Goal: Task Accomplishment & Management: Use online tool/utility

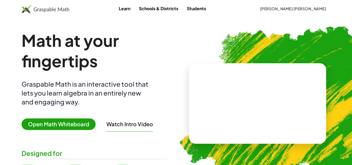
click at [78, 120] on span "Open Math Whiteboard" at bounding box center [59, 125] width 74 height 12
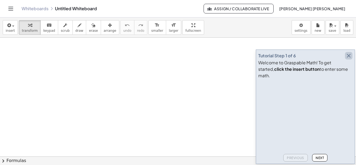
click at [351, 59] on icon "button" at bounding box center [349, 56] width 6 height 6
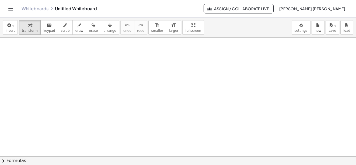
click at [269, 8] on span "Assign / Collaborate Live" at bounding box center [238, 8] width 61 height 5
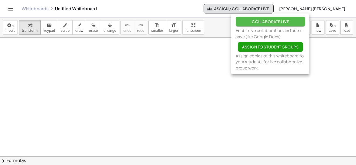
click at [276, 23] on span "Collaborate Live" at bounding box center [270, 21] width 37 height 5
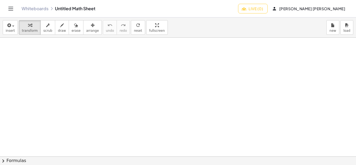
click at [263, 10] on span "Live (0)" at bounding box center [253, 8] width 20 height 5
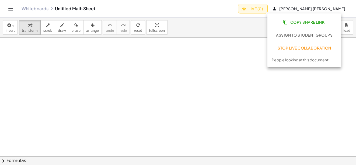
click at [295, 24] on span "Copy Share Link" at bounding box center [304, 22] width 40 height 5
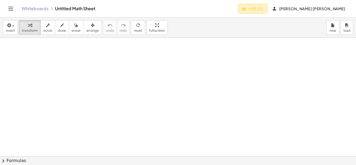
click at [263, 6] on span "Live (0)" at bounding box center [253, 8] width 20 height 5
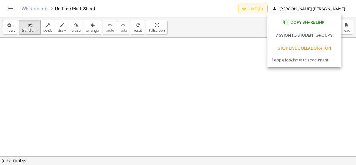
click at [283, 49] on span "Stop Live Collaboration" at bounding box center [305, 48] width 54 height 5
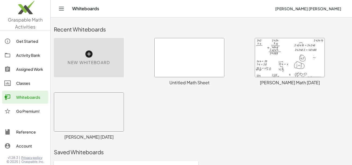
click at [274, 60] on div at bounding box center [290, 57] width 70 height 39
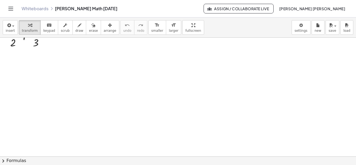
scroll to position [1292, 0]
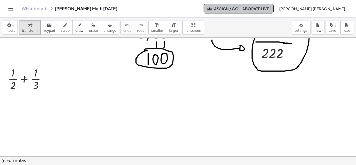
click at [269, 7] on span "Assign / Collaborate Live" at bounding box center [238, 8] width 61 height 5
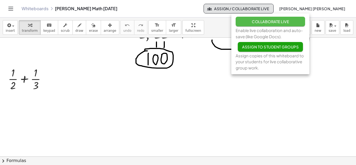
click at [271, 23] on span "Collaborate Live" at bounding box center [270, 21] width 37 height 5
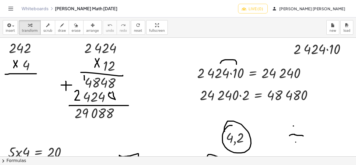
click at [263, 10] on span "Live (0)" at bounding box center [253, 8] width 20 height 5
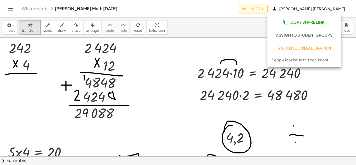
click at [294, 24] on span "Copy Share Link" at bounding box center [304, 22] width 40 height 5
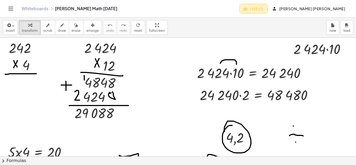
click at [268, 13] on button "Live (1)" at bounding box center [254, 9] width 28 height 10
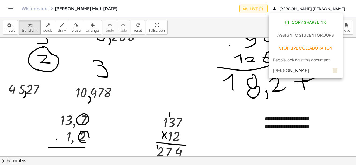
scroll to position [1132, 0]
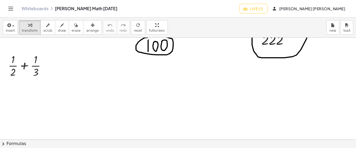
scroll to position [1301, 0]
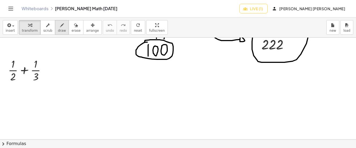
click at [61, 27] on button "draw" at bounding box center [62, 27] width 14 height 15
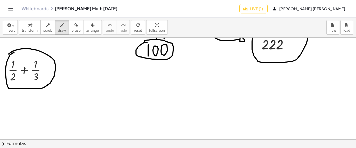
drag, startPoint x: 14, startPoint y: 53, endPoint x: 9, endPoint y: 54, distance: 5.5
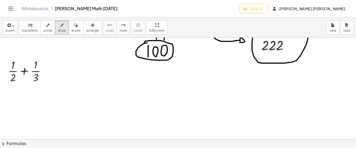
scroll to position [1305, 0]
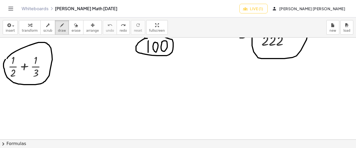
drag, startPoint x: 22, startPoint y: 48, endPoint x: 5, endPoint y: 60, distance: 20.4
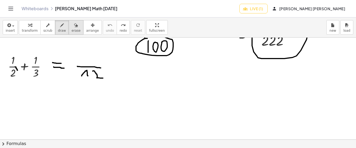
click at [69, 28] on button "erase" at bounding box center [76, 27] width 15 height 15
click at [10, 28] on icon "button" at bounding box center [8, 25] width 5 height 6
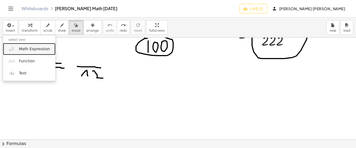
click at [25, 47] on span "Math Expression" at bounding box center [34, 49] width 31 height 5
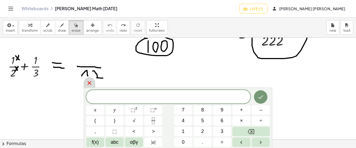
click at [172, 94] on span "​" at bounding box center [168, 98] width 164 height 8
click at [180, 98] on span "​" at bounding box center [168, 98] width 164 height 8
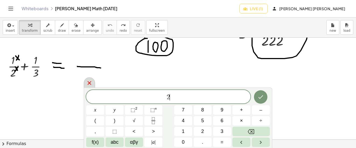
click at [94, 84] on div at bounding box center [89, 83] width 11 height 11
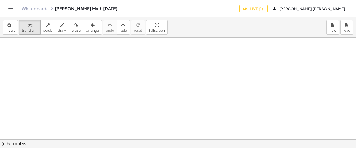
scroll to position [1299, 0]
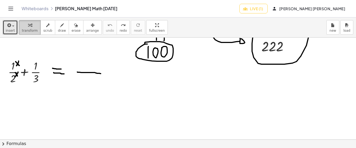
drag, startPoint x: 14, startPoint y: 25, endPoint x: 20, endPoint y: 31, distance: 8.2
click at [14, 26] on button "insert" at bounding box center [10, 27] width 15 height 15
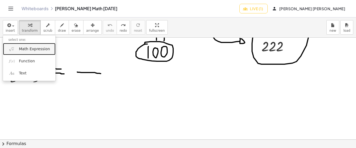
click at [28, 46] on link "Math Expression" at bounding box center [29, 49] width 53 height 12
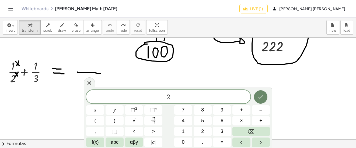
click at [264, 96] on icon "Done" at bounding box center [261, 97] width 6 height 6
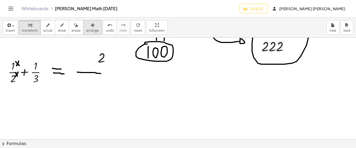
click at [90, 27] on div "button" at bounding box center [92, 25] width 13 height 6
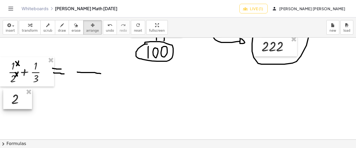
drag, startPoint x: 101, startPoint y: 58, endPoint x: 14, endPoint y: 100, distance: 96.2
click at [14, 100] on div at bounding box center [17, 99] width 29 height 20
click at [11, 30] on span "insert" at bounding box center [10, 31] width 9 height 4
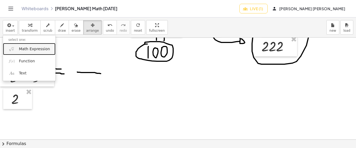
click at [28, 47] on span "Math Expression" at bounding box center [34, 49] width 31 height 5
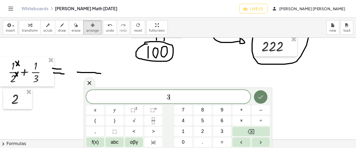
click at [260, 98] on icon "Done" at bounding box center [261, 98] width 5 height 4
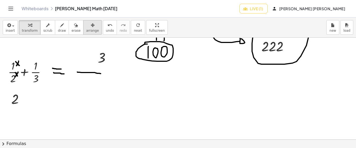
click at [91, 28] on icon "button" at bounding box center [93, 25] width 4 height 6
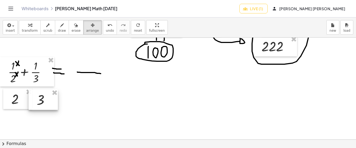
drag, startPoint x: 86, startPoint y: 28, endPoint x: 42, endPoint y: 98, distance: 82.1
click at [42, 98] on div at bounding box center [43, 100] width 29 height 20
click at [58, 30] on span "draw" at bounding box center [62, 31] width 8 height 4
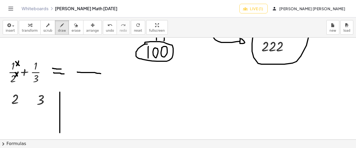
drag, startPoint x: 60, startPoint y: 92, endPoint x: 60, endPoint y: 133, distance: 40.7
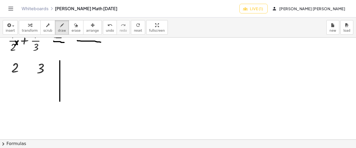
scroll to position [1326, 0]
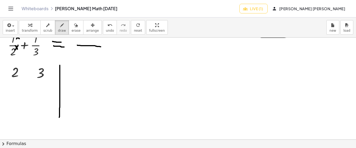
drag, startPoint x: 60, startPoint y: 105, endPoint x: 59, endPoint y: 118, distance: 12.7
drag, startPoint x: 36, startPoint y: 85, endPoint x: 38, endPoint y: 95, distance: 9.9
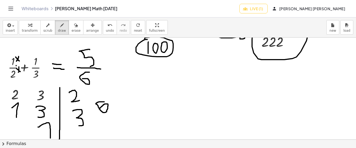
scroll to position [1299, 0]
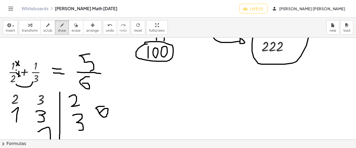
drag, startPoint x: 16, startPoint y: 85, endPoint x: 33, endPoint y: 82, distance: 16.6
click at [106, 27] on div "undo" at bounding box center [110, 25] width 8 height 6
drag, startPoint x: 16, startPoint y: 86, endPoint x: 30, endPoint y: 86, distance: 14.0
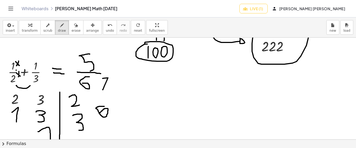
drag, startPoint x: 103, startPoint y: 90, endPoint x: 101, endPoint y: 79, distance: 11.2
drag, startPoint x: 116, startPoint y: 79, endPoint x: 121, endPoint y: 93, distance: 14.5
drag, startPoint x: 106, startPoint y: 73, endPoint x: 117, endPoint y: 74, distance: 10.8
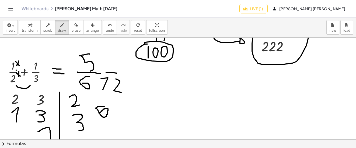
drag, startPoint x: 104, startPoint y: 67, endPoint x: 117, endPoint y: 54, distance: 17.9
click at [106, 30] on span "undo" at bounding box center [110, 31] width 8 height 4
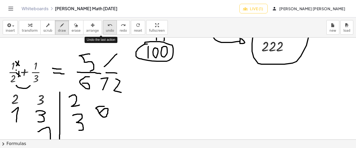
click at [106, 30] on span "undo" at bounding box center [110, 31] width 8 height 4
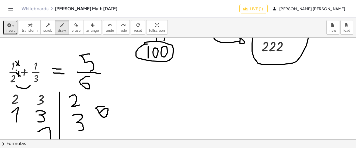
click at [10, 27] on icon "button" at bounding box center [8, 25] width 5 height 6
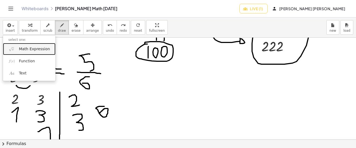
click at [23, 47] on span "Math Expression" at bounding box center [34, 49] width 31 height 5
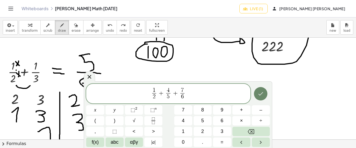
click at [259, 96] on icon "Done" at bounding box center [261, 94] width 6 height 6
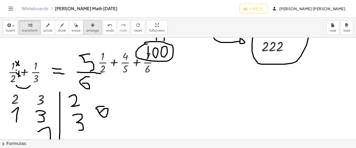
click at [91, 26] on icon "button" at bounding box center [93, 25] width 4 height 6
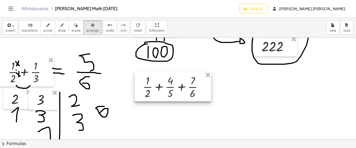
click at [185, 89] on div at bounding box center [173, 87] width 77 height 30
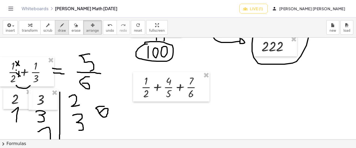
click at [60, 24] on div "button" at bounding box center [62, 25] width 8 height 6
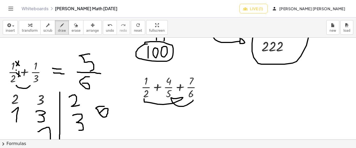
drag, startPoint x: 144, startPoint y: 99, endPoint x: 193, endPoint y: 101, distance: 49.1
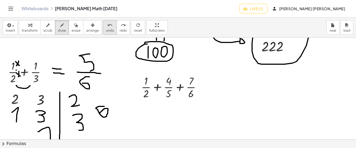
click at [108, 23] on icon "undo" at bounding box center [110, 25] width 5 height 6
drag, startPoint x: 146, startPoint y: 103, endPoint x: 190, endPoint y: 99, distance: 44.1
click at [105, 34] on button "undo undo" at bounding box center [110, 27] width 14 height 15
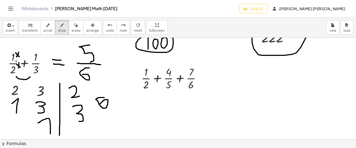
scroll to position [1326, 0]
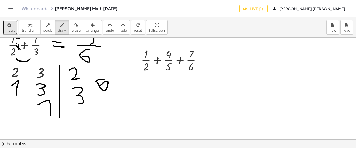
click at [12, 29] on span "insert" at bounding box center [10, 31] width 9 height 4
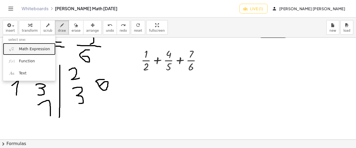
click at [32, 53] on link "Math Expression" at bounding box center [29, 49] width 53 height 12
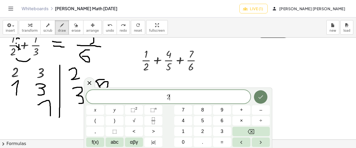
click at [263, 96] on icon "Done" at bounding box center [261, 98] width 5 height 4
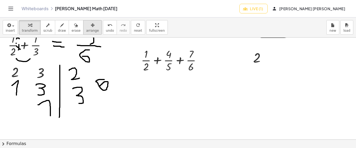
click at [91, 25] on button "arrange" at bounding box center [92, 27] width 19 height 15
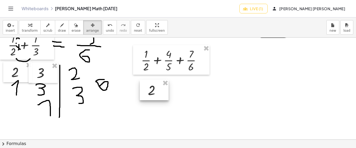
drag, startPoint x: 255, startPoint y: 58, endPoint x: 149, endPoint y: 91, distance: 110.5
click at [149, 91] on div at bounding box center [154, 90] width 29 height 20
click at [13, 23] on div "button" at bounding box center [10, 25] width 9 height 6
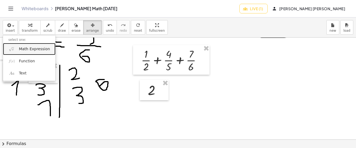
click at [26, 49] on span "Math Expression" at bounding box center [34, 49] width 31 height 5
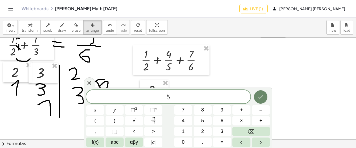
click at [262, 96] on icon "Done" at bounding box center [261, 97] width 6 height 6
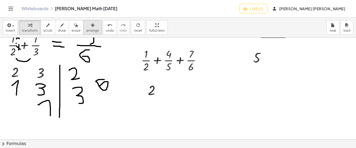
click at [91, 28] on icon "button" at bounding box center [93, 25] width 4 height 6
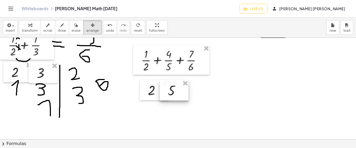
drag, startPoint x: 84, startPoint y: 28, endPoint x: 159, endPoint y: 86, distance: 95.5
click at [176, 91] on div at bounding box center [174, 90] width 29 height 20
click at [8, 22] on div "button" at bounding box center [10, 25] width 9 height 6
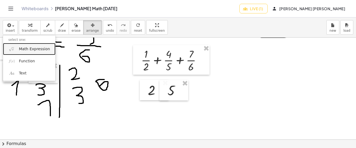
click at [26, 50] on span "Math Expression" at bounding box center [34, 49] width 31 height 5
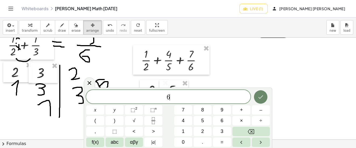
click at [258, 94] on icon "Done" at bounding box center [261, 97] width 6 height 6
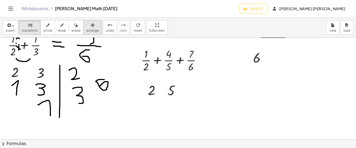
click at [87, 27] on div "button" at bounding box center [92, 25] width 13 height 6
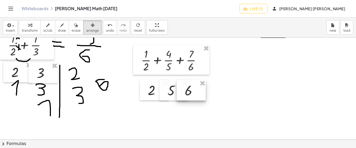
drag, startPoint x: 263, startPoint y: 56, endPoint x: 195, endPoint y: 88, distance: 75.6
click at [195, 88] on div at bounding box center [191, 90] width 29 height 20
click at [60, 24] on icon "button" at bounding box center [62, 25] width 4 height 6
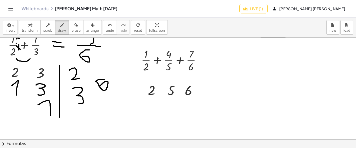
scroll to position [1353, 0]
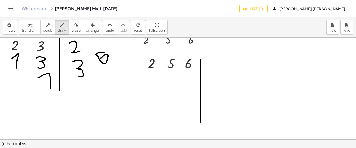
drag, startPoint x: 200, startPoint y: 60, endPoint x: 201, endPoint y: 123, distance: 63.6
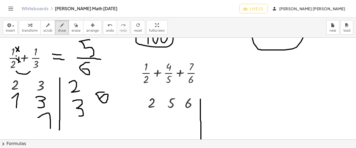
scroll to position [1299, 0]
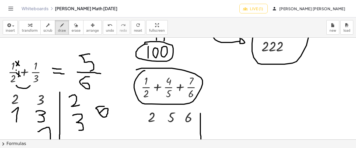
drag, startPoint x: 144, startPoint y: 71, endPoint x: 136, endPoint y: 70, distance: 7.4
click at [106, 29] on span "undo" at bounding box center [110, 31] width 8 height 4
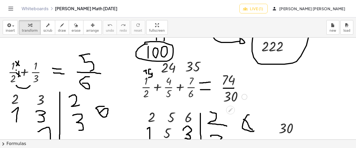
drag, startPoint x: 226, startPoint y: 67, endPoint x: 233, endPoint y: 92, distance: 26.9
click at [60, 26] on icon "button" at bounding box center [62, 25] width 4 height 6
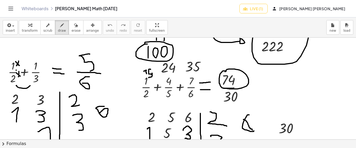
drag, startPoint x: 226, startPoint y: 71, endPoint x: 217, endPoint y: 73, distance: 8.5
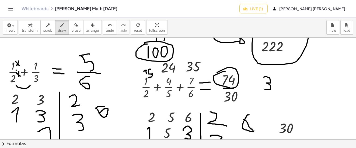
drag, startPoint x: 264, startPoint y: 78, endPoint x: 264, endPoint y: 89, distance: 11.9
drag, startPoint x: 278, startPoint y: 78, endPoint x: 279, endPoint y: 85, distance: 6.8
drag, startPoint x: 270, startPoint y: 99, endPoint x: 264, endPoint y: 107, distance: 9.1
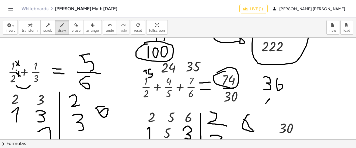
drag, startPoint x: 264, startPoint y: 98, endPoint x: 268, endPoint y: 105, distance: 7.7
drag, startPoint x: 277, startPoint y: 96, endPoint x: 268, endPoint y: 110, distance: 15.9
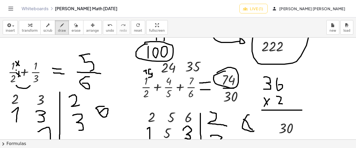
drag, startPoint x: 262, startPoint y: 110, endPoint x: 302, endPoint y: 110, distance: 40.1
drag, startPoint x: 269, startPoint y: 122, endPoint x: 266, endPoint y: 119, distance: 3.5
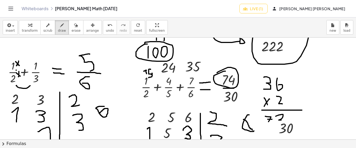
drag, startPoint x: 276, startPoint y: 117, endPoint x: 283, endPoint y: 121, distance: 8.3
drag, startPoint x: 274, startPoint y: 73, endPoint x: 272, endPoint y: 74, distance: 2.8
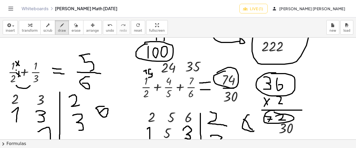
drag, startPoint x: 272, startPoint y: 111, endPoint x: 274, endPoint y: 112, distance: 3.1
click at [108, 27] on icon "undo" at bounding box center [110, 25] width 5 height 6
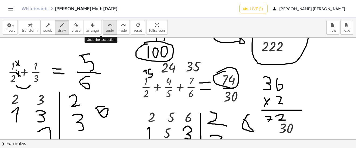
click at [108, 27] on icon "undo" at bounding box center [110, 25] width 5 height 6
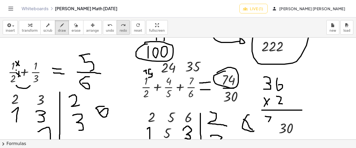
click at [120, 27] on div "redo" at bounding box center [123, 25] width 7 height 6
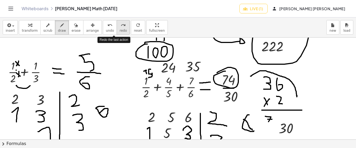
click at [120, 27] on div "redo" at bounding box center [123, 25] width 7 height 6
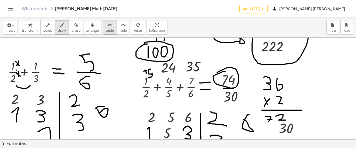
click at [105, 27] on button "undo undo" at bounding box center [110, 27] width 14 height 15
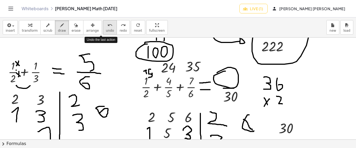
click at [105, 27] on button "undo undo" at bounding box center [110, 27] width 14 height 15
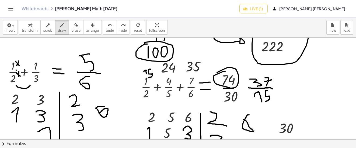
drag, startPoint x: 266, startPoint y: 88, endPoint x: 269, endPoint y: 89, distance: 3.7
drag, startPoint x: 276, startPoint y: 81, endPoint x: 281, endPoint y: 81, distance: 4.9
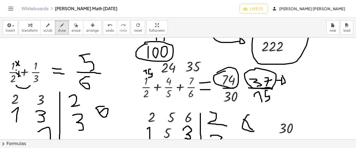
drag, startPoint x: 282, startPoint y: 76, endPoint x: 282, endPoint y: 79, distance: 3.3
click at [105, 24] on button "undo undo" at bounding box center [110, 27] width 14 height 15
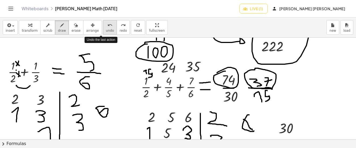
click at [105, 24] on button "undo undo" at bounding box center [110, 27] width 14 height 15
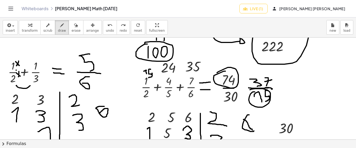
drag, startPoint x: 255, startPoint y: 92, endPoint x: 250, endPoint y: 90, distance: 5.3
click at [106, 22] on button "undo undo" at bounding box center [110, 27] width 14 height 15
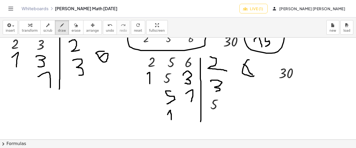
scroll to position [1353, 0]
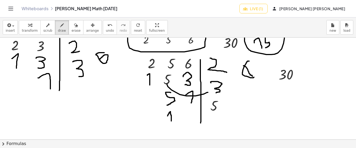
drag, startPoint x: 167, startPoint y: 84, endPoint x: 208, endPoint y: 93, distance: 41.8
click at [103, 28] on button "undo undo" at bounding box center [110, 27] width 14 height 15
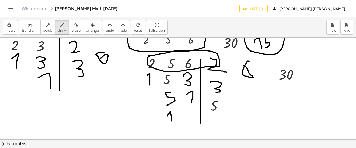
drag, startPoint x: 152, startPoint y: 56, endPoint x: 148, endPoint y: 56, distance: 3.8
click at [108, 25] on icon "undo" at bounding box center [110, 25] width 5 height 6
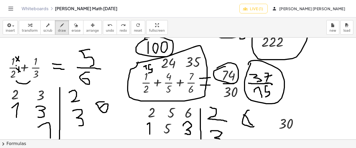
scroll to position [1299, 0]
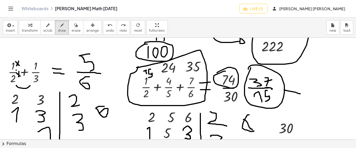
drag, startPoint x: 300, startPoint y: 94, endPoint x: 282, endPoint y: 93, distance: 18.9
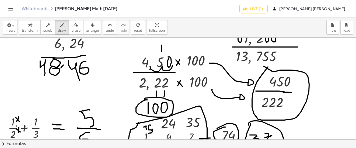
scroll to position [1245, 0]
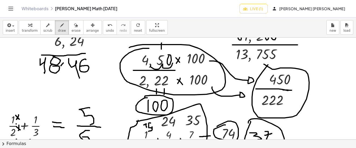
drag, startPoint x: 129, startPoint y: 53, endPoint x: 129, endPoint y: 48, distance: 5.4
click at [108, 28] on icon "undo" at bounding box center [110, 25] width 5 height 6
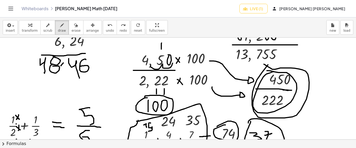
drag, startPoint x: 274, startPoint y: 72, endPoint x: 267, endPoint y: 71, distance: 6.8
click at [108, 25] on icon "undo" at bounding box center [110, 25] width 5 height 6
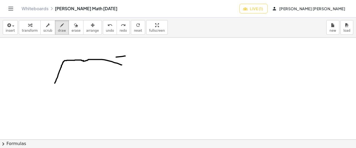
scroll to position [1434, 0]
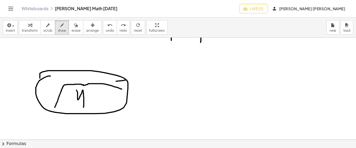
drag, startPoint x: 50, startPoint y: 76, endPoint x: 40, endPoint y: 78, distance: 10.7
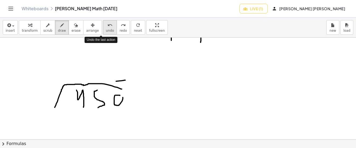
click at [106, 31] on span "undo" at bounding box center [110, 31] width 8 height 4
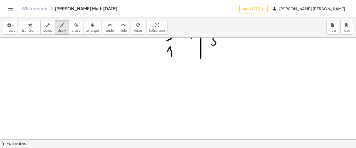
scroll to position [1407, 0]
click at [10, 35] on div "insert select one: Math Expression Function Text transform scrub draw erase arr…" at bounding box center [178, 28] width 356 height 20
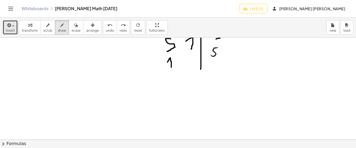
click at [11, 33] on span "insert" at bounding box center [10, 31] width 9 height 4
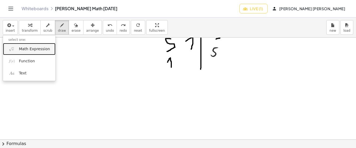
click at [21, 48] on span "Math Expression" at bounding box center [34, 49] width 31 height 5
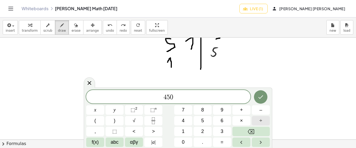
click at [264, 120] on button "÷" at bounding box center [261, 120] width 18 height 9
click at [258, 97] on icon "Done" at bounding box center [261, 97] width 6 height 6
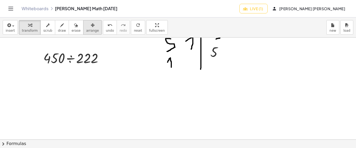
click at [86, 29] on span "arrange" at bounding box center [92, 31] width 13 height 4
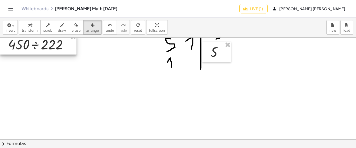
click at [41, 41] on div at bounding box center [38, 44] width 77 height 21
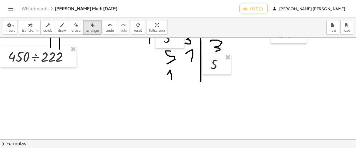
scroll to position [1380, 0]
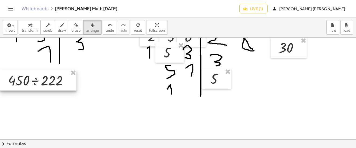
drag, startPoint x: 64, startPoint y: 75, endPoint x: 64, endPoint y: 81, distance: 5.9
click at [64, 81] on div at bounding box center [38, 80] width 77 height 21
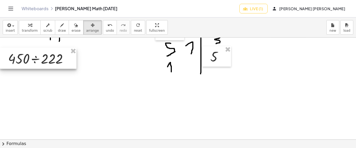
scroll to position [1407, 0]
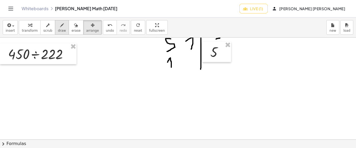
click at [58, 30] on span "draw" at bounding box center [62, 31] width 8 height 4
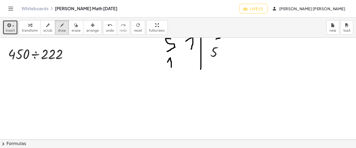
click at [9, 28] on icon "button" at bounding box center [8, 25] width 5 height 6
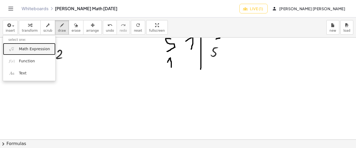
click at [26, 50] on span "Math Expression" at bounding box center [34, 49] width 31 height 5
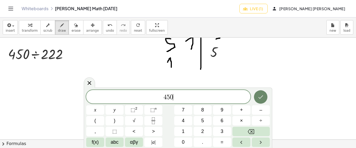
click at [264, 103] on button "Done" at bounding box center [260, 97] width 13 height 13
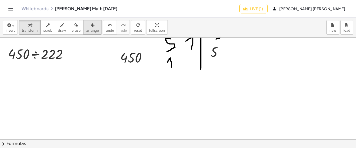
click at [88, 26] on div "button" at bounding box center [92, 25] width 13 height 6
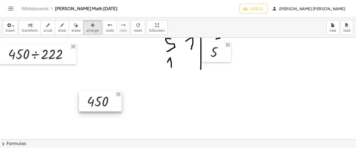
drag, startPoint x: 88, startPoint y: 26, endPoint x: 95, endPoint y: 101, distance: 75.8
click at [95, 101] on div at bounding box center [100, 101] width 43 height 20
click at [60, 27] on icon "button" at bounding box center [62, 25] width 4 height 6
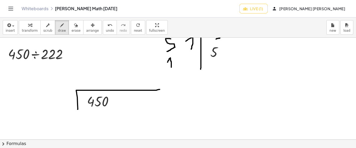
drag, startPoint x: 78, startPoint y: 110, endPoint x: 160, endPoint y: 90, distance: 84.6
click at [14, 26] on button "insert" at bounding box center [10, 27] width 15 height 15
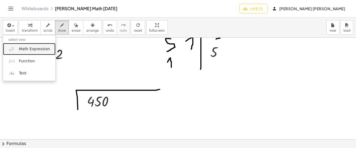
click at [24, 51] on span "Math Expression" at bounding box center [34, 49] width 31 height 5
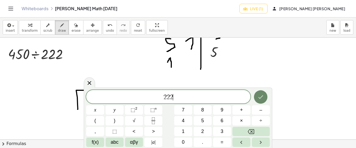
click at [265, 96] on button "Done" at bounding box center [260, 97] width 13 height 13
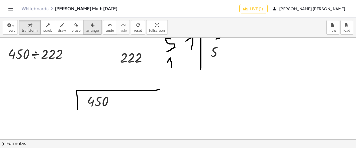
click at [88, 23] on div "button" at bounding box center [92, 25] width 13 height 6
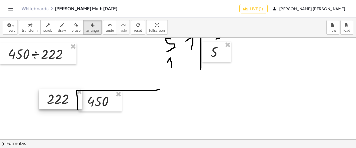
drag, startPoint x: 129, startPoint y: 52, endPoint x: 56, endPoint y: 93, distance: 84.5
click at [56, 93] on div at bounding box center [61, 99] width 44 height 20
click at [58, 31] on span "draw" at bounding box center [62, 31] width 8 height 4
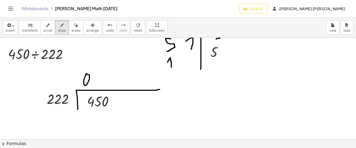
drag, startPoint x: 92, startPoint y: 83, endPoint x: 92, endPoint y: 93, distance: 10.0
drag, startPoint x: 97, startPoint y: 75, endPoint x: 100, endPoint y: 87, distance: 12.7
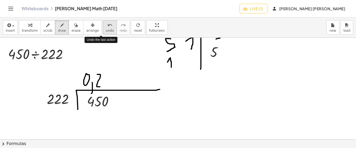
click at [106, 25] on div "undo" at bounding box center [110, 25] width 8 height 6
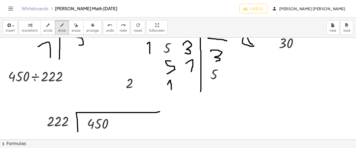
scroll to position [1380, 0]
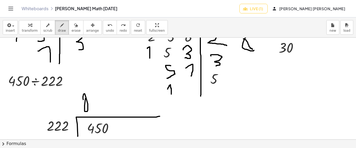
drag, startPoint x: 92, startPoint y: 98, endPoint x: 99, endPoint y: 98, distance: 6.5
drag, startPoint x: 101, startPoint y: 95, endPoint x: 109, endPoint y: 117, distance: 23.3
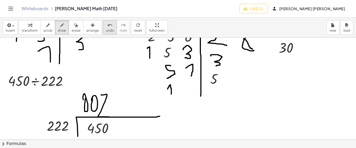
click at [106, 31] on span "undo" at bounding box center [110, 31] width 8 height 4
drag, startPoint x: 101, startPoint y: 96, endPoint x: 110, endPoint y: 114, distance: 20.4
click at [103, 30] on button "undo undo" at bounding box center [110, 27] width 14 height 15
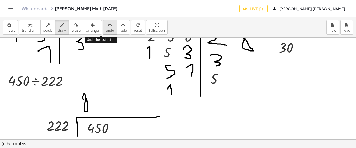
click at [103, 30] on button "undo undo" at bounding box center [110, 27] width 14 height 15
click at [103, 29] on button "undo undo" at bounding box center [110, 27] width 14 height 15
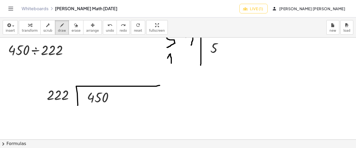
scroll to position [1434, 0]
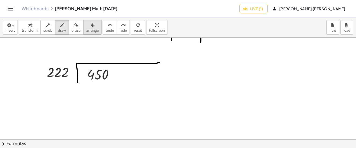
click at [86, 29] on span "arrange" at bounding box center [92, 31] width 13 height 4
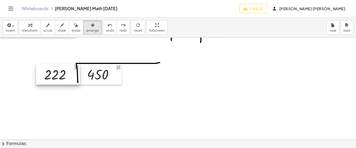
drag, startPoint x: 60, startPoint y: 74, endPoint x: 57, endPoint y: 77, distance: 3.6
click at [57, 77] on div at bounding box center [58, 74] width 44 height 20
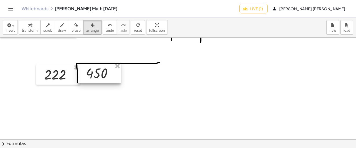
drag, startPoint x: 101, startPoint y: 75, endPoint x: 73, endPoint y: 74, distance: 28.3
click at [99, 74] on div at bounding box center [99, 73] width 43 height 20
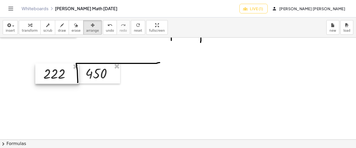
click at [66, 74] on div at bounding box center [57, 74] width 44 height 20
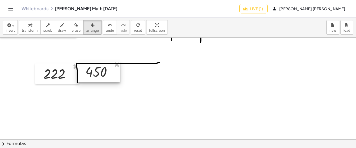
click at [94, 74] on div at bounding box center [98, 72] width 43 height 20
click at [59, 27] on div "button" at bounding box center [62, 25] width 8 height 6
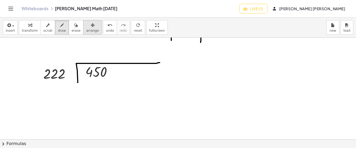
click at [89, 33] on button "arrange" at bounding box center [92, 27] width 19 height 15
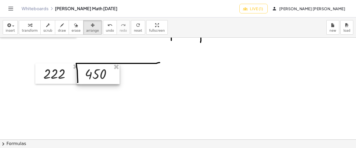
drag, startPoint x: 89, startPoint y: 33, endPoint x: 98, endPoint y: 74, distance: 41.3
click at [98, 74] on div at bounding box center [98, 74] width 43 height 20
click at [60, 30] on span "draw" at bounding box center [62, 31] width 8 height 4
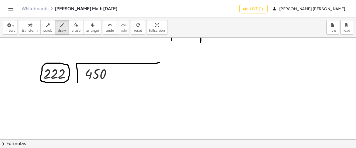
drag, startPoint x: 85, startPoint y: 69, endPoint x: 103, endPoint y: 83, distance: 23.7
click at [108, 24] on icon "undo" at bounding box center [110, 25] width 5 height 6
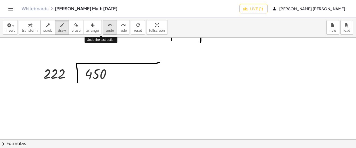
click at [108, 24] on icon "undo" at bounding box center [110, 25] width 5 height 6
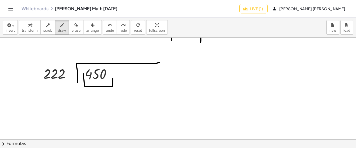
drag, startPoint x: 84, startPoint y: 74, endPoint x: 113, endPoint y: 79, distance: 29.5
click at [108, 23] on icon "undo" at bounding box center [110, 25] width 5 height 6
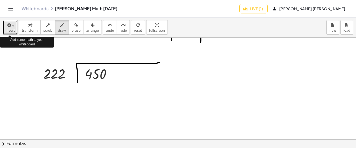
click at [6, 27] on icon "button" at bounding box center [8, 25] width 5 height 6
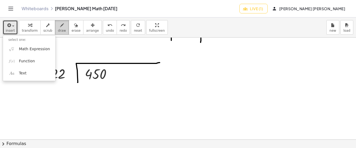
click at [60, 24] on icon "button" at bounding box center [62, 25] width 4 height 6
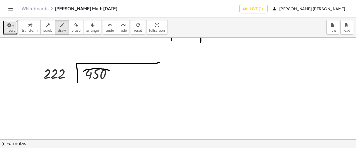
drag, startPoint x: 84, startPoint y: 71, endPoint x: 109, endPoint y: 72, distance: 25.9
click at [106, 31] on button "undo undo" at bounding box center [110, 27] width 14 height 15
drag, startPoint x: 80, startPoint y: 49, endPoint x: 90, endPoint y: 59, distance: 14.9
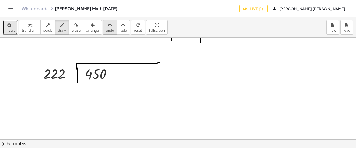
click at [108, 27] on icon "undo" at bounding box center [110, 25] width 5 height 6
click at [13, 29] on span "insert" at bounding box center [10, 31] width 9 height 4
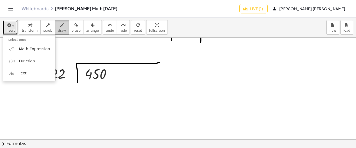
click at [59, 32] on span "draw" at bounding box center [62, 31] width 8 height 4
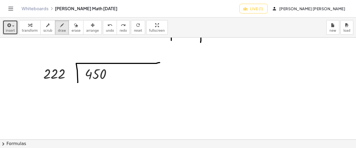
click at [11, 26] on span "button" at bounding box center [11, 26] width 1 height 4
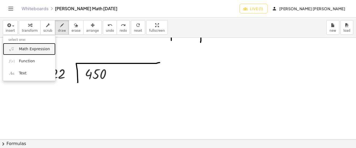
click at [23, 47] on span "Math Expression" at bounding box center [34, 49] width 31 height 5
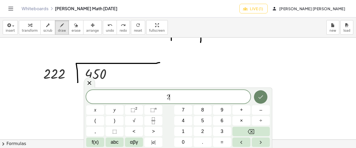
click at [259, 95] on icon "Done" at bounding box center [261, 97] width 6 height 6
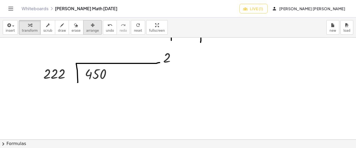
click at [91, 28] on button "arrange" at bounding box center [92, 27] width 19 height 15
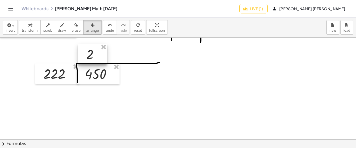
click at [90, 54] on div at bounding box center [92, 54] width 29 height 20
click at [60, 25] on icon "button" at bounding box center [62, 25] width 4 height 6
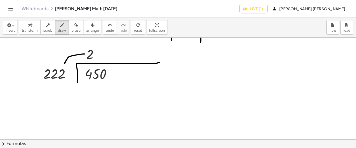
drag, startPoint x: 85, startPoint y: 54, endPoint x: 65, endPoint y: 64, distance: 22.4
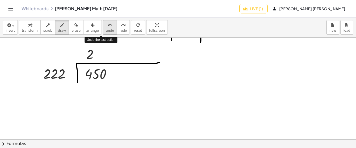
click at [106, 30] on span "undo" at bounding box center [110, 31] width 8 height 4
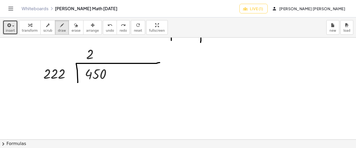
click at [13, 27] on div "button" at bounding box center [10, 25] width 9 height 6
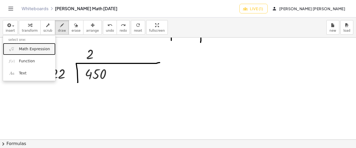
click at [26, 48] on span "Math Expression" at bounding box center [34, 49] width 31 height 5
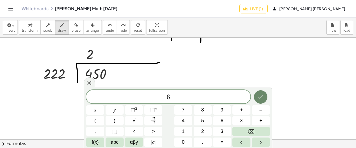
click at [266, 96] on button "Done" at bounding box center [260, 97] width 13 height 13
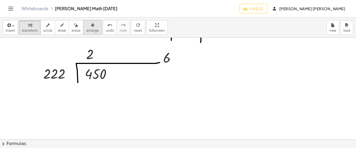
click at [86, 29] on span "arrange" at bounding box center [92, 31] width 13 height 4
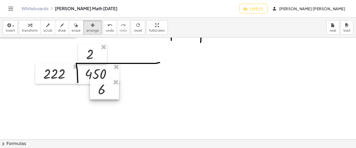
drag, startPoint x: 167, startPoint y: 57, endPoint x: 102, endPoint y: 89, distance: 72.4
click at [102, 89] on div at bounding box center [104, 89] width 29 height 20
click at [60, 24] on div "button" at bounding box center [62, 25] width 8 height 6
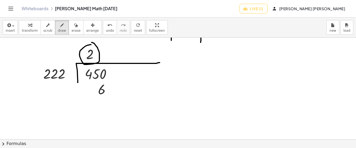
drag, startPoint x: 85, startPoint y: 46, endPoint x: 91, endPoint y: 43, distance: 6.4
click at [108, 27] on icon "undo" at bounding box center [110, 25] width 5 height 6
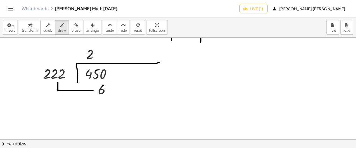
drag, startPoint x: 58, startPoint y: 83, endPoint x: 93, endPoint y: 91, distance: 36.3
click at [106, 30] on span "undo" at bounding box center [110, 31] width 8 height 4
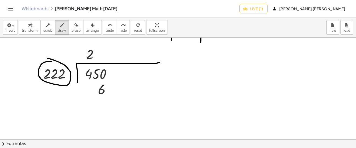
drag, startPoint x: 51, startPoint y: 62, endPoint x: 47, endPoint y: 59, distance: 5.2
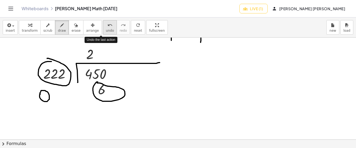
click at [106, 30] on span "undo" at bounding box center [110, 31] width 8 height 4
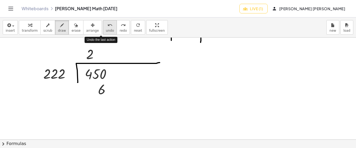
click at [106, 30] on span "undo" at bounding box center [110, 31] width 8 height 4
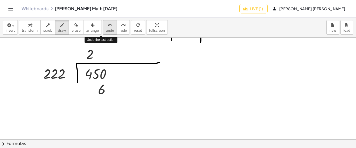
click at [108, 26] on icon "undo" at bounding box center [110, 25] width 5 height 6
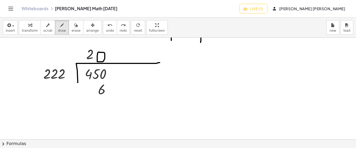
click at [106, 32] on span "undo" at bounding box center [110, 31] width 8 height 4
click at [108, 26] on icon "undo" at bounding box center [110, 25] width 5 height 6
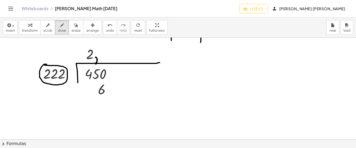
click at [103, 27] on button "undo undo" at bounding box center [110, 27] width 14 height 15
click at [106, 27] on div "undo" at bounding box center [110, 25] width 8 height 6
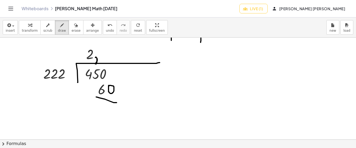
drag, startPoint x: 96, startPoint y: 97, endPoint x: 117, endPoint y: 103, distance: 21.6
click at [108, 24] on icon "undo" at bounding box center [110, 25] width 5 height 6
drag, startPoint x: 40, startPoint y: 80, endPoint x: 69, endPoint y: 80, distance: 28.3
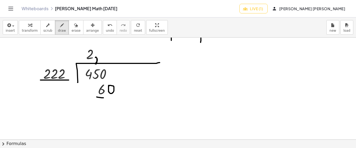
drag, startPoint x: 97, startPoint y: 97, endPoint x: 123, endPoint y: 99, distance: 26.4
click at [106, 30] on span "undo" at bounding box center [110, 31] width 8 height 4
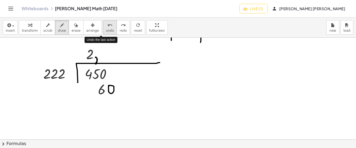
click at [106, 30] on span "undo" at bounding box center [110, 31] width 8 height 4
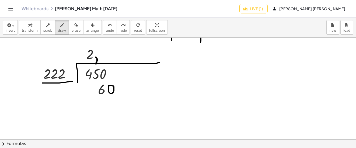
drag, startPoint x: 42, startPoint y: 83, endPoint x: 73, endPoint y: 82, distance: 30.8
drag, startPoint x: 96, startPoint y: 98, endPoint x: 125, endPoint y: 94, distance: 29.3
click at [106, 30] on span "undo" at bounding box center [110, 31] width 8 height 4
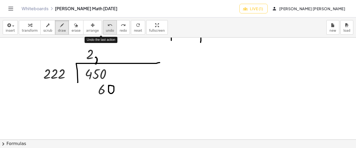
click at [106, 30] on span "undo" at bounding box center [110, 31] width 8 height 4
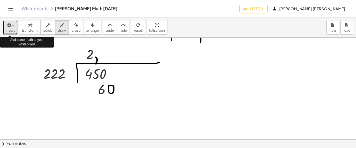
click at [5, 25] on button "insert" at bounding box center [10, 27] width 15 height 15
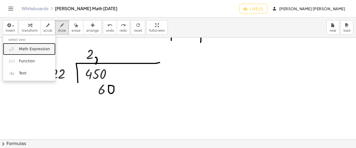
click at [37, 49] on span "Math Expression" at bounding box center [34, 49] width 31 height 5
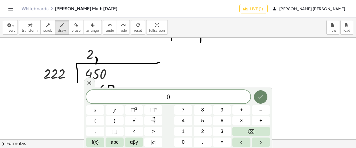
click at [259, 97] on icon "Done" at bounding box center [261, 97] width 6 height 6
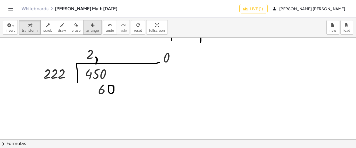
click at [89, 28] on button "arrange" at bounding box center [92, 27] width 19 height 15
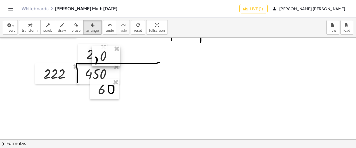
drag, startPoint x: 168, startPoint y: 58, endPoint x: 105, endPoint y: 57, distance: 63.3
click at [105, 57] on div at bounding box center [106, 56] width 28 height 20
click at [60, 28] on div "button" at bounding box center [62, 25] width 8 height 6
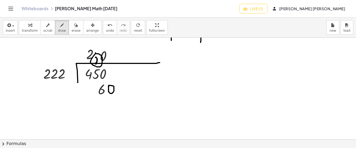
click at [106, 23] on div "undo" at bounding box center [110, 25] width 8 height 6
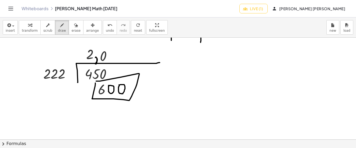
click at [105, 29] on button "undo undo" at bounding box center [110, 27] width 14 height 15
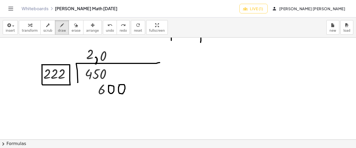
drag, startPoint x: 98, startPoint y: 84, endPoint x: 95, endPoint y: 86, distance: 4.0
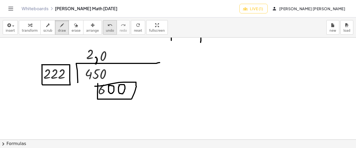
click at [106, 27] on button "undo undo" at bounding box center [110, 27] width 14 height 15
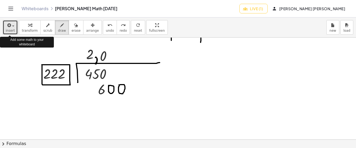
click at [13, 32] on span "insert" at bounding box center [10, 31] width 9 height 4
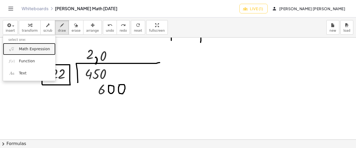
click at [23, 47] on span "Math Expression" at bounding box center [34, 49] width 31 height 5
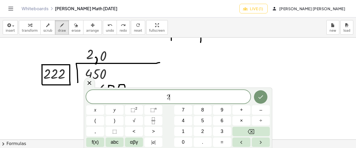
click at [104, 106] on div at bounding box center [95, 110] width 18 height 9
click at [258, 99] on icon "Done" at bounding box center [261, 97] width 6 height 6
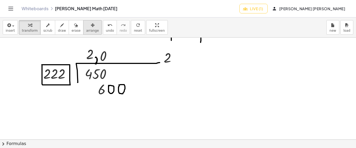
click at [90, 24] on div "button" at bounding box center [92, 25] width 13 height 6
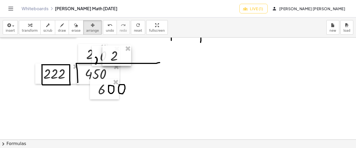
drag, startPoint x: 161, startPoint y: 58, endPoint x: 107, endPoint y: 56, distance: 53.7
click at [107, 56] on div at bounding box center [116, 56] width 29 height 20
click at [58, 29] on span "draw" at bounding box center [62, 31] width 8 height 4
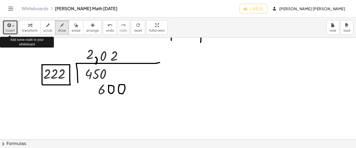
click at [17, 27] on div "insert select one: Math Expression Function Text transform scrub draw erase arr…" at bounding box center [178, 28] width 356 height 20
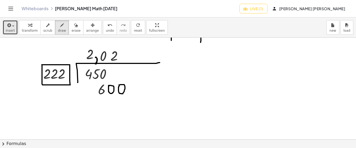
click at [9, 27] on icon "button" at bounding box center [8, 25] width 5 height 6
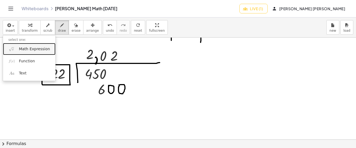
click at [25, 49] on span "Math Expression" at bounding box center [34, 49] width 31 height 5
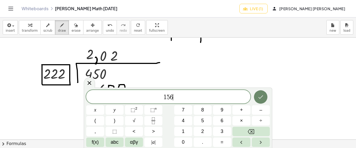
click at [258, 96] on icon "Done" at bounding box center [261, 97] width 6 height 6
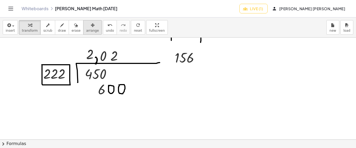
click at [87, 28] on button "arrange" at bounding box center [92, 27] width 19 height 15
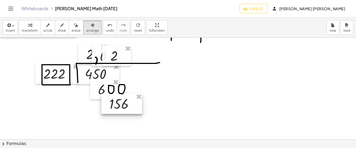
drag, startPoint x: 189, startPoint y: 59, endPoint x: 123, endPoint y: 105, distance: 80.2
click at [123, 105] on div at bounding box center [121, 104] width 41 height 20
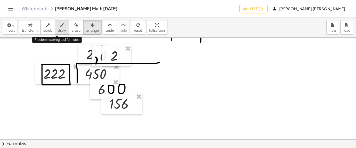
click at [59, 29] on span "draw" at bounding box center [62, 31] width 8 height 4
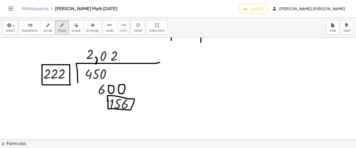
drag, startPoint x: 108, startPoint y: 109, endPoint x: 108, endPoint y: 102, distance: 7.3
drag, startPoint x: 98, startPoint y: 82, endPoint x: 92, endPoint y: 54, distance: 29.1
click at [106, 26] on div "undo" at bounding box center [110, 25] width 8 height 6
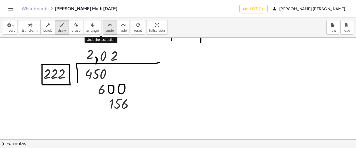
click at [106, 26] on div "undo" at bounding box center [110, 25] width 8 height 6
click at [108, 25] on icon "undo" at bounding box center [110, 25] width 5 height 6
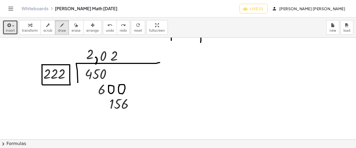
click at [13, 27] on div "button" at bounding box center [10, 25] width 9 height 6
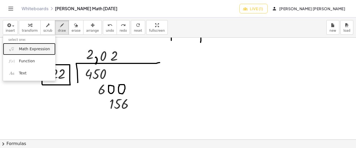
click at [23, 49] on span "Math Expression" at bounding box center [34, 49] width 31 height 5
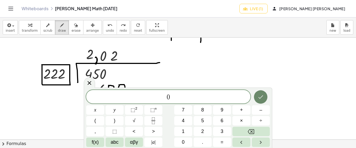
click at [259, 97] on icon "Done" at bounding box center [261, 97] width 6 height 6
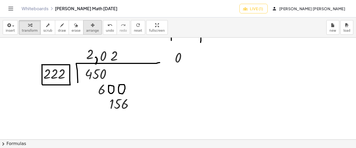
click at [87, 26] on div "button" at bounding box center [92, 25] width 13 height 6
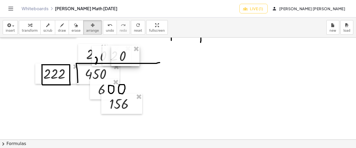
drag, startPoint x: 182, startPoint y: 57, endPoint x: 126, endPoint y: 55, distance: 55.5
click at [126, 55] on div at bounding box center [125, 56] width 28 height 20
click at [61, 27] on button "draw" at bounding box center [62, 27] width 14 height 15
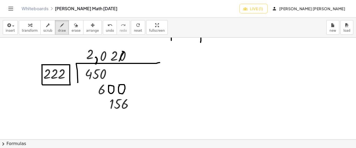
drag, startPoint x: 119, startPoint y: 61, endPoint x: 119, endPoint y: 50, distance: 10.8
click at [106, 28] on div "undo" at bounding box center [110, 25] width 8 height 6
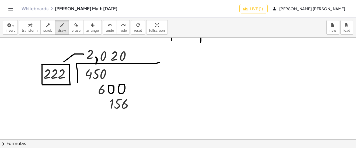
drag, startPoint x: 80, startPoint y: 54, endPoint x: 64, endPoint y: 62, distance: 18.2
drag, startPoint x: 95, startPoint y: 92, endPoint x: 105, endPoint y: 94, distance: 9.9
drag, startPoint x: 242, startPoint y: 55, endPoint x: 237, endPoint y: 63, distance: 9.3
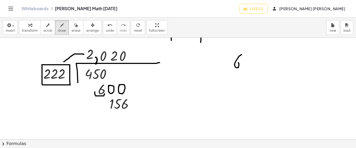
drag, startPoint x: 245, startPoint y: 68, endPoint x: 250, endPoint y: 55, distance: 14.3
drag, startPoint x: 256, startPoint y: 65, endPoint x: 252, endPoint y: 57, distance: 9.2
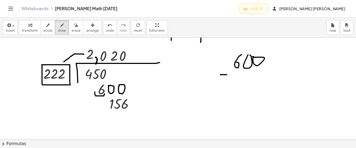
drag, startPoint x: 221, startPoint y: 75, endPoint x: 227, endPoint y: 75, distance: 6.5
drag, startPoint x: 238, startPoint y: 75, endPoint x: 238, endPoint y: 85, distance: 10.5
drag, startPoint x: 238, startPoint y: 81, endPoint x: 236, endPoint y: 76, distance: 5.4
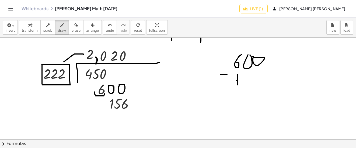
drag, startPoint x: 246, startPoint y: 75, endPoint x: 246, endPoint y: 83, distance: 7.8
drag, startPoint x: 243, startPoint y: 79, endPoint x: 243, endPoint y: 75, distance: 4.1
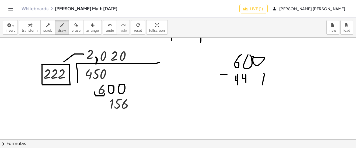
drag, startPoint x: 264, startPoint y: 74, endPoint x: 262, endPoint y: 81, distance: 7.7
drag, startPoint x: 262, startPoint y: 81, endPoint x: 253, endPoint y: 78, distance: 10.3
drag, startPoint x: 231, startPoint y: 91, endPoint x: 258, endPoint y: 56, distance: 44.0
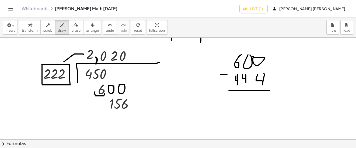
drag, startPoint x: 255, startPoint y: 53, endPoint x: 253, endPoint y: 47, distance: 6.1
drag, startPoint x: 262, startPoint y: 99, endPoint x: 261, endPoint y: 105, distance: 5.3
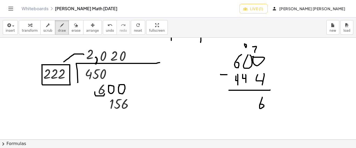
drag, startPoint x: 247, startPoint y: 44, endPoint x: 247, endPoint y: 52, distance: 8.6
drag, startPoint x: 251, startPoint y: 99, endPoint x: 247, endPoint y: 101, distance: 4.6
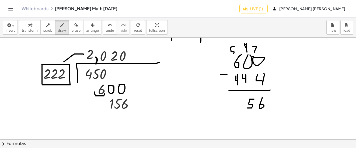
drag, startPoint x: 235, startPoint y: 46, endPoint x: 231, endPoint y: 71, distance: 25.3
drag, startPoint x: 241, startPoint y: 101, endPoint x: 236, endPoint y: 100, distance: 4.7
click at [106, 29] on span "undo" at bounding box center [110, 31] width 8 height 4
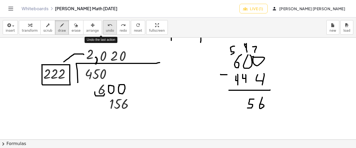
click at [106, 29] on span "undo" at bounding box center [110, 31] width 8 height 4
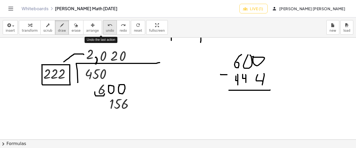
click at [106, 29] on span "undo" at bounding box center [110, 31] width 8 height 4
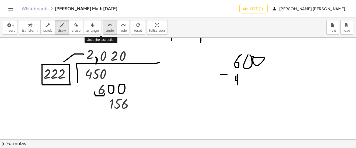
click at [106, 29] on span "undo" at bounding box center [110, 31] width 8 height 4
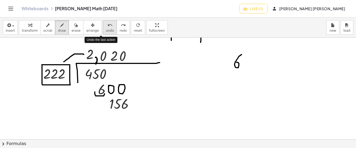
click at [106, 29] on span "undo" at bounding box center [110, 31] width 8 height 4
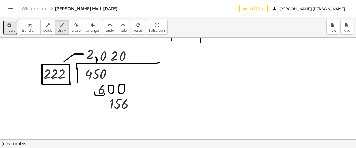
click at [13, 27] on div "button" at bounding box center [10, 25] width 9 height 6
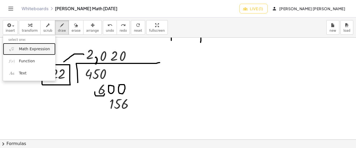
click at [46, 46] on link "Math Expression" at bounding box center [29, 49] width 53 height 12
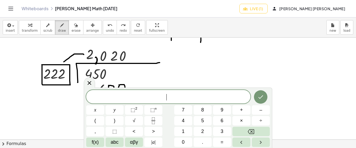
scroll to position [1488, 0]
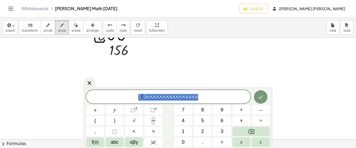
drag, startPoint x: 206, startPoint y: 94, endPoint x: 104, endPoint y: 94, distance: 101.6
click at [104, 94] on span "1 , 9 8 8 8 8 8 8 8 8 8 8 8 8 8 8 8 8" at bounding box center [168, 98] width 164 height 8
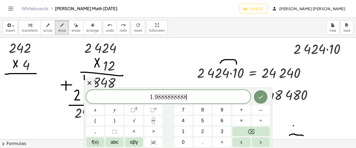
scroll to position [1488, 0]
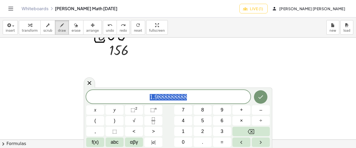
drag, startPoint x: 0, startPoint y: 0, endPoint x: 149, endPoint y: 98, distance: 178.3
click at [149, 98] on span "1 . 9 8 8 8 8 8 8 8 8 8" at bounding box center [168, 98] width 164 height 8
drag, startPoint x: 150, startPoint y: 95, endPoint x: 189, endPoint y: 97, distance: 38.9
click at [190, 97] on span "1 , 9 8 8 8 8 8 8 8 8 8 ​" at bounding box center [168, 98] width 164 height 8
drag, startPoint x: 196, startPoint y: 95, endPoint x: 139, endPoint y: 95, distance: 56.9
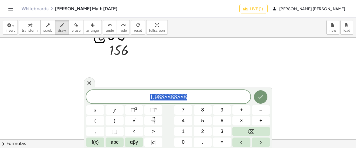
click at [139, 95] on span "1 , 9 8 8 8 8 8 8 8 8 8" at bounding box center [168, 98] width 164 height 8
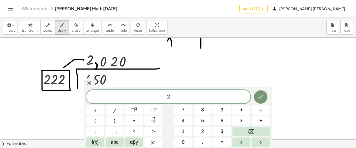
scroll to position [1407, 0]
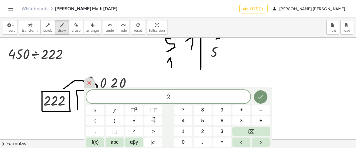
click at [91, 82] on icon at bounding box center [90, 83] width 4 height 4
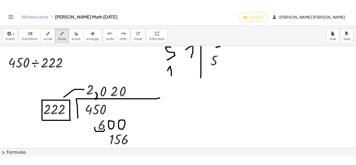
scroll to position [1434, 0]
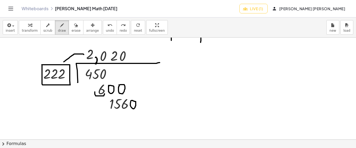
drag, startPoint x: 102, startPoint y: 105, endPoint x: 140, endPoint y: 104, distance: 38.3
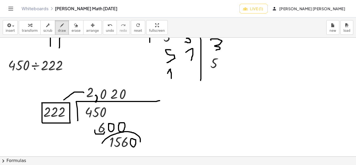
scroll to position [1407, 0]
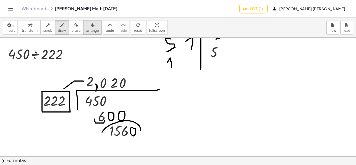
click at [88, 21] on button "arrange" at bounding box center [92, 27] width 19 height 15
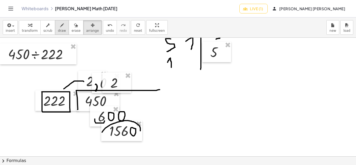
click at [61, 26] on button "draw" at bounding box center [62, 27] width 14 height 15
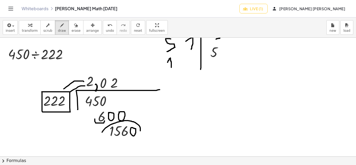
drag, startPoint x: 85, startPoint y: 86, endPoint x: 70, endPoint y: 92, distance: 16.4
drag, startPoint x: 102, startPoint y: 112, endPoint x: 101, endPoint y: 117, distance: 5.6
click at [108, 28] on icon "undo" at bounding box center [110, 25] width 5 height 6
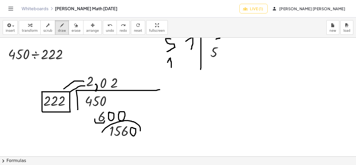
click at [74, 27] on icon "button" at bounding box center [76, 25] width 4 height 6
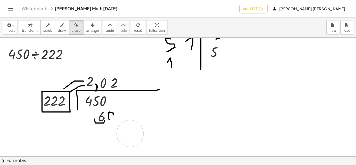
drag, startPoint x: 130, startPoint y: 110, endPoint x: 130, endPoint y: 134, distance: 23.4
click at [86, 29] on span "arrange" at bounding box center [92, 31] width 13 height 4
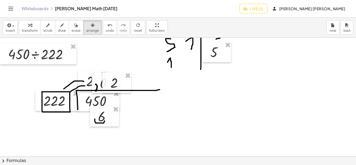
click at [60, 27] on icon "button" at bounding box center [62, 25] width 4 height 6
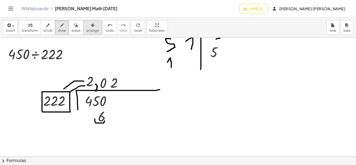
click at [86, 27] on div "button" at bounding box center [92, 25] width 13 height 6
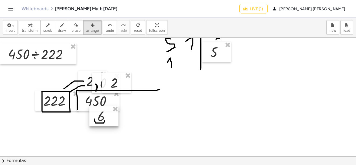
click at [111, 121] on div at bounding box center [103, 116] width 29 height 20
click at [74, 28] on icon "button" at bounding box center [76, 25] width 4 height 6
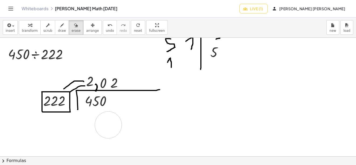
drag, startPoint x: 113, startPoint y: 123, endPoint x: 108, endPoint y: 125, distance: 5.1
click at [60, 27] on icon "button" at bounding box center [62, 25] width 4 height 6
drag, startPoint x: 86, startPoint y: 107, endPoint x: 104, endPoint y: 107, distance: 18.6
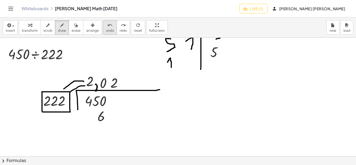
click at [103, 29] on button "undo undo" at bounding box center [110, 27] width 14 height 15
click at [74, 26] on icon "button" at bounding box center [76, 25] width 4 height 6
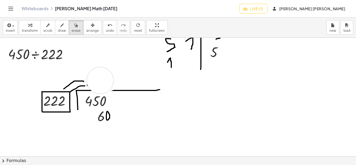
drag, startPoint x: 113, startPoint y: 74, endPoint x: 100, endPoint y: 81, distance: 14.9
drag, startPoint x: 58, startPoint y: 25, endPoint x: 92, endPoint y: 76, distance: 61.1
click at [60, 26] on div "button" at bounding box center [62, 25] width 8 height 6
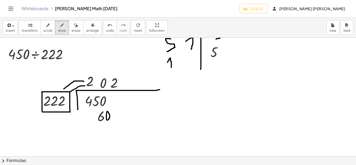
drag, startPoint x: 91, startPoint y: 91, endPoint x: 115, endPoint y: 91, distance: 24.8
click at [83, 27] on button "arrange" at bounding box center [92, 27] width 19 height 15
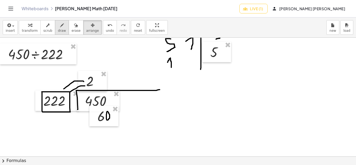
click at [60, 25] on icon "button" at bounding box center [62, 25] width 4 height 6
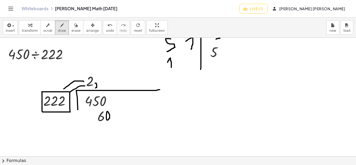
drag, startPoint x: 95, startPoint y: 83, endPoint x: 96, endPoint y: 88, distance: 4.9
drag, startPoint x: 96, startPoint y: 77, endPoint x: 101, endPoint y: 86, distance: 10.0
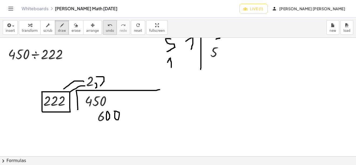
click at [108, 25] on icon "undo" at bounding box center [110, 25] width 5 height 6
drag, startPoint x: 107, startPoint y: 74, endPoint x: 112, endPoint y: 84, distance: 11.7
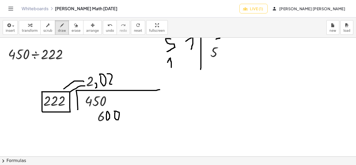
drag, startPoint x: 107, startPoint y: 135, endPoint x: 114, endPoint y: 125, distance: 12.2
drag, startPoint x: 121, startPoint y: 127, endPoint x: 121, endPoint y: 134, distance: 7.6
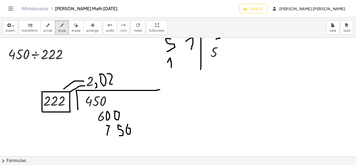
drag, startPoint x: 127, startPoint y: 124, endPoint x: 126, endPoint y: 128, distance: 3.9
drag, startPoint x: 126, startPoint y: 126, endPoint x: 131, endPoint y: 121, distance: 6.7
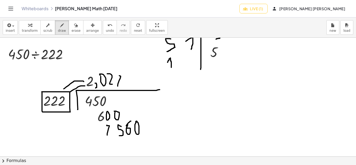
drag, startPoint x: 118, startPoint y: 86, endPoint x: 116, endPoint y: 75, distance: 11.0
drag, startPoint x: 122, startPoint y: 80, endPoint x: 112, endPoint y: 130, distance: 50.6
drag, startPoint x: 119, startPoint y: 81, endPoint x: 117, endPoint y: 81, distance: 2.7
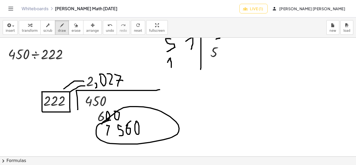
drag, startPoint x: 110, startPoint y: 120, endPoint x: 102, endPoint y: 124, distance: 9.4
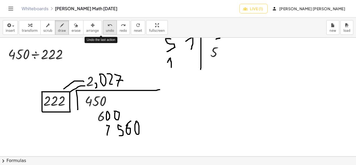
click at [108, 25] on icon "undo" at bounding box center [110, 25] width 5 height 6
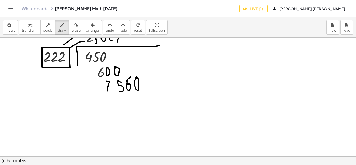
scroll to position [1461, 0]
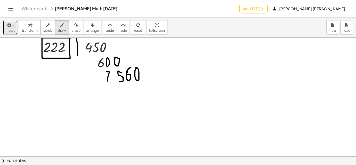
click at [12, 25] on div "button" at bounding box center [10, 25] width 9 height 6
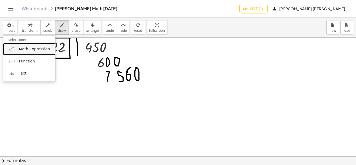
click at [31, 54] on link "Math Expression" at bounding box center [29, 49] width 53 height 12
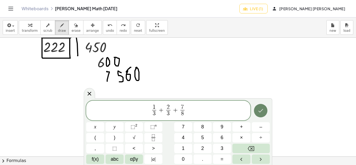
click at [263, 107] on button "Done" at bounding box center [260, 110] width 13 height 13
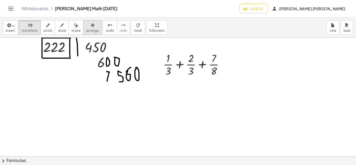
click at [86, 23] on div "button" at bounding box center [92, 25] width 13 height 6
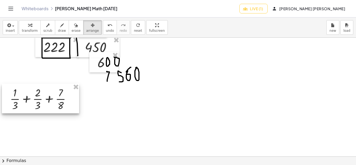
drag, startPoint x: 79, startPoint y: 23, endPoint x: 22, endPoint y: 96, distance: 93.2
click at [22, 96] on div at bounding box center [40, 99] width 77 height 30
click at [55, 25] on button "draw" at bounding box center [62, 27] width 14 height 15
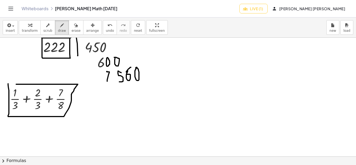
drag, startPoint x: 8, startPoint y: 84, endPoint x: 23, endPoint y: 76, distance: 16.9
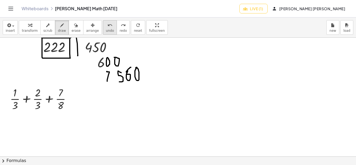
click at [108, 27] on icon "undo" at bounding box center [110, 25] width 5 height 6
click at [46, 27] on icon "button" at bounding box center [48, 25] width 4 height 6
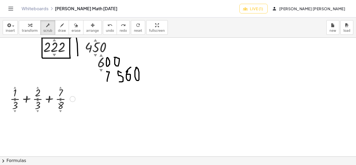
click at [73, 101] on div at bounding box center [73, 99] width 6 height 6
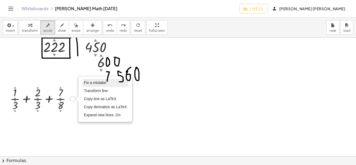
click at [89, 84] on span "Fix a mistake" at bounding box center [95, 83] width 22 height 4
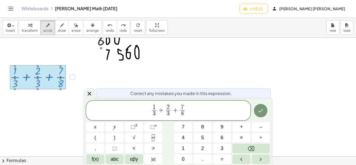
scroll to position [1483, 0]
click at [170, 117] on span "3" at bounding box center [168, 113] width 4 height 7
click at [258, 115] on button "Done" at bounding box center [260, 110] width 13 height 13
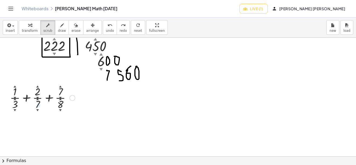
scroll to position [1461, 0]
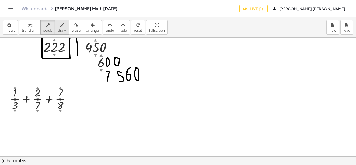
click at [60, 26] on icon "button" at bounding box center [62, 25] width 4 height 6
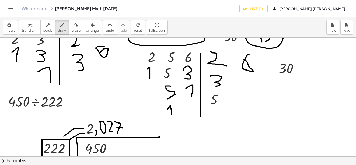
scroll to position [1326, 0]
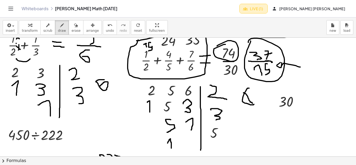
click at [263, 10] on span "Live (1)" at bounding box center [253, 8] width 19 height 5
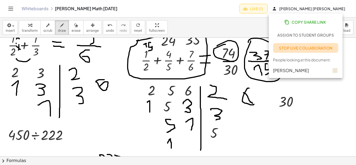
click at [297, 47] on span "Stop Live Collaboration" at bounding box center [306, 48] width 54 height 5
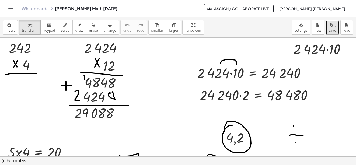
click at [333, 27] on icon "button" at bounding box center [331, 25] width 5 height 6
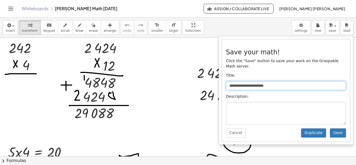
click at [252, 82] on input "**********" at bounding box center [286, 85] width 120 height 9
type input "**********"
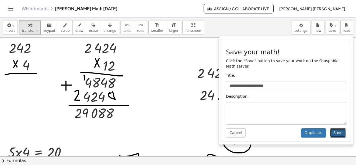
click at [341, 130] on button "Save" at bounding box center [338, 133] width 16 height 9
